Goal: Information Seeking & Learning: Check status

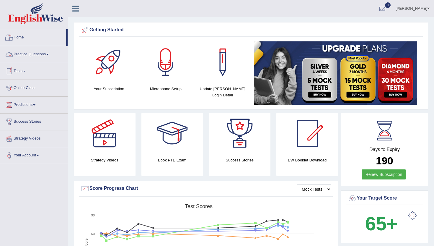
click at [25, 38] on link "Home" at bounding box center [33, 36] width 66 height 15
click at [387, 8] on div at bounding box center [382, 8] width 9 height 9
click at [356, 22] on link "See All Alerts" at bounding box center [346, 25] width 33 height 6
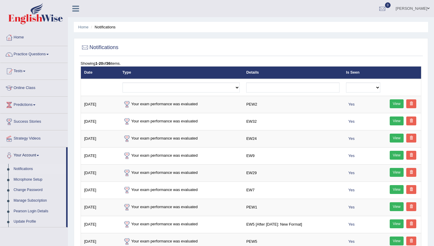
click at [391, 5] on span "0" at bounding box center [388, 5] width 6 height 6
click at [351, 23] on strong "See All Alerts" at bounding box center [345, 24] width 26 height 5
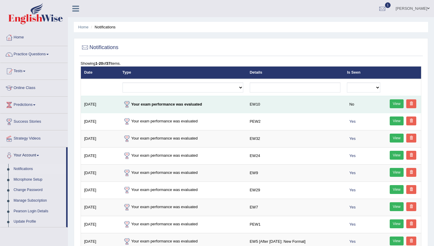
click at [399, 105] on link "View" at bounding box center [396, 103] width 14 height 9
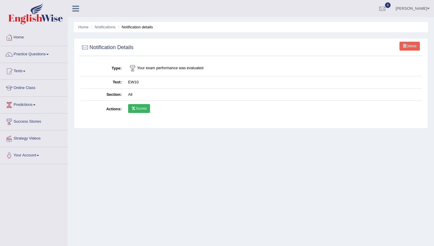
click at [139, 111] on link "Scores" at bounding box center [139, 108] width 22 height 9
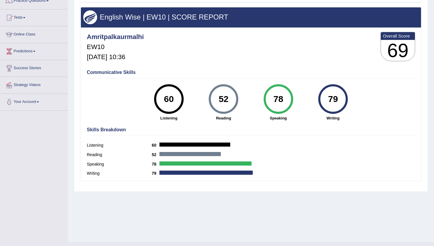
scroll to position [53, 0]
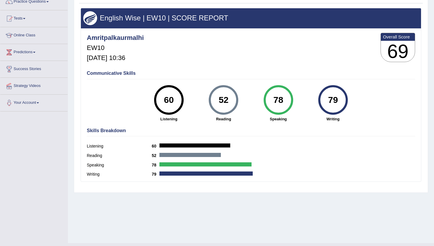
click at [131, 22] on div "English Wise | EW10 | SCORE REPORT" at bounding box center [251, 18] width 340 height 20
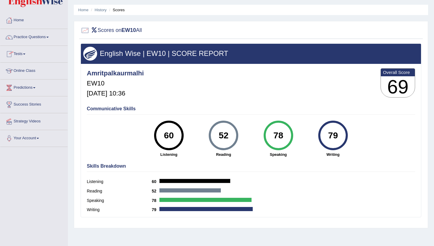
scroll to position [0, 0]
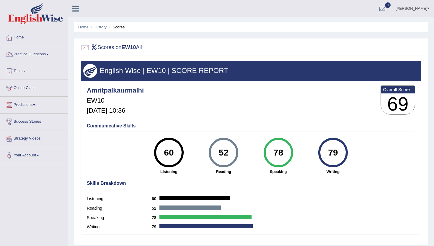
click at [96, 27] on link "History" at bounding box center [101, 27] width 12 height 4
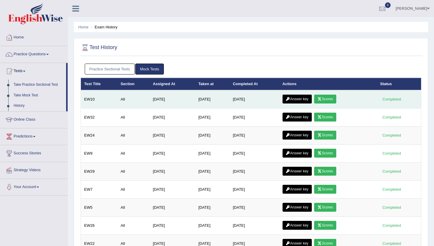
click at [301, 99] on link "Answer key" at bounding box center [296, 98] width 29 height 9
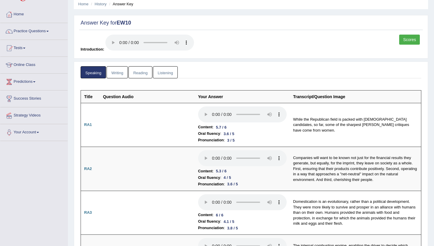
scroll to position [22, 0]
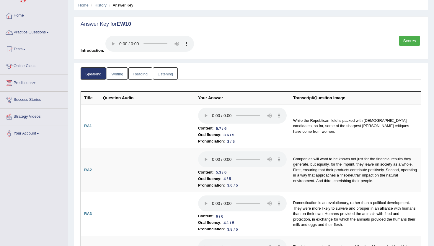
click at [116, 77] on link "Writing" at bounding box center [117, 73] width 21 height 12
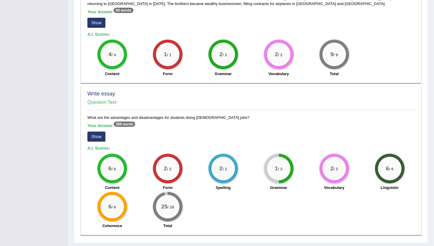
scroll to position [388, 0]
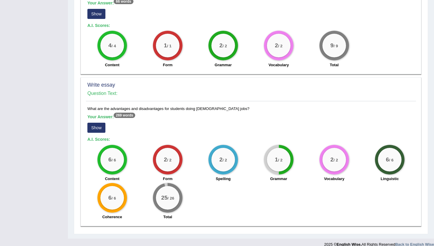
click at [97, 127] on button "Show" at bounding box center [96, 127] width 18 height 10
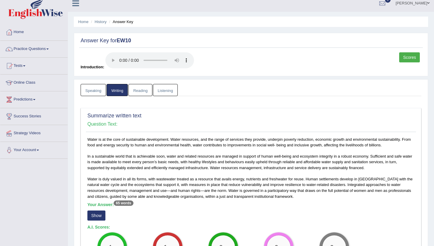
scroll to position [3, 0]
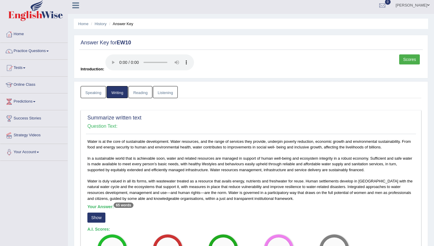
click at [140, 89] on link "Reading" at bounding box center [140, 92] width 24 height 12
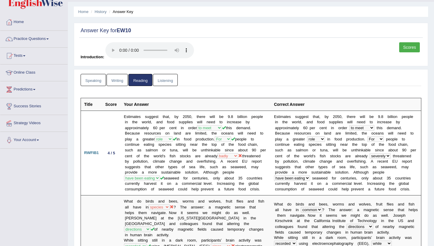
scroll to position [14, 0]
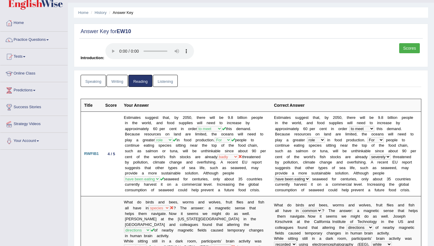
click at [169, 79] on link "Listening" at bounding box center [165, 81] width 25 height 12
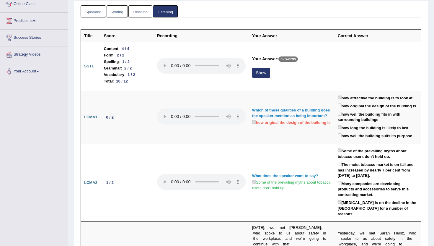
scroll to position [85, 0]
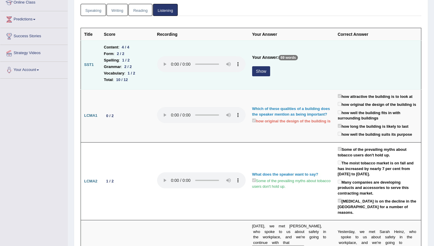
click at [262, 72] on button "Show" at bounding box center [261, 71] width 18 height 10
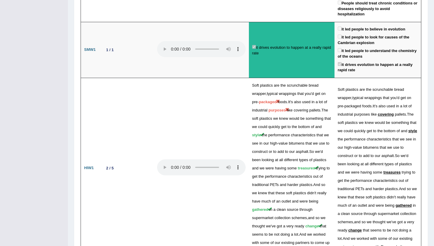
scroll to position [1018, 0]
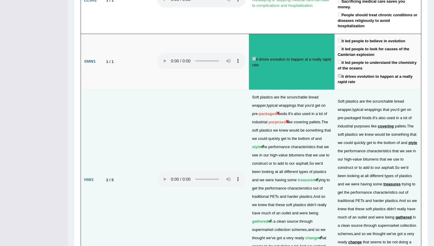
click at [195, 156] on td at bounding box center [201, 179] width 95 height 180
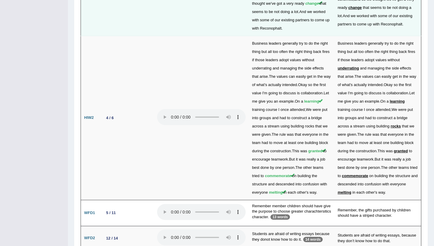
scroll to position [1254, 0]
